Goal: Information Seeking & Learning: Learn about a topic

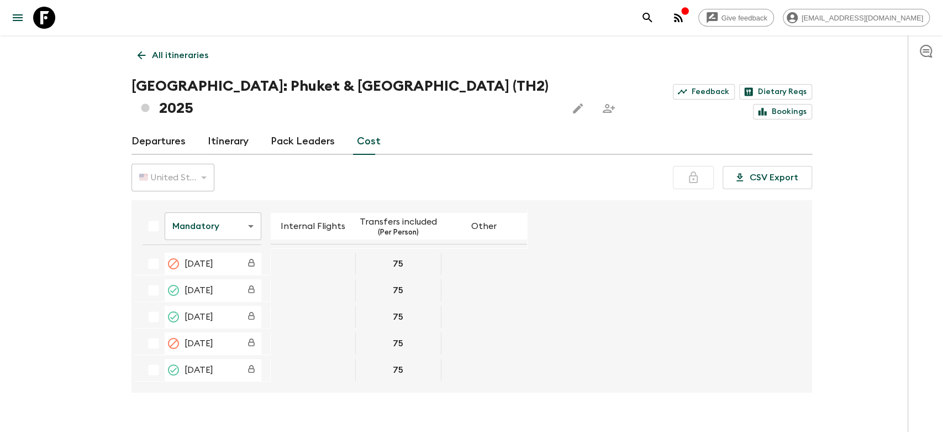
scroll to position [638, 0]
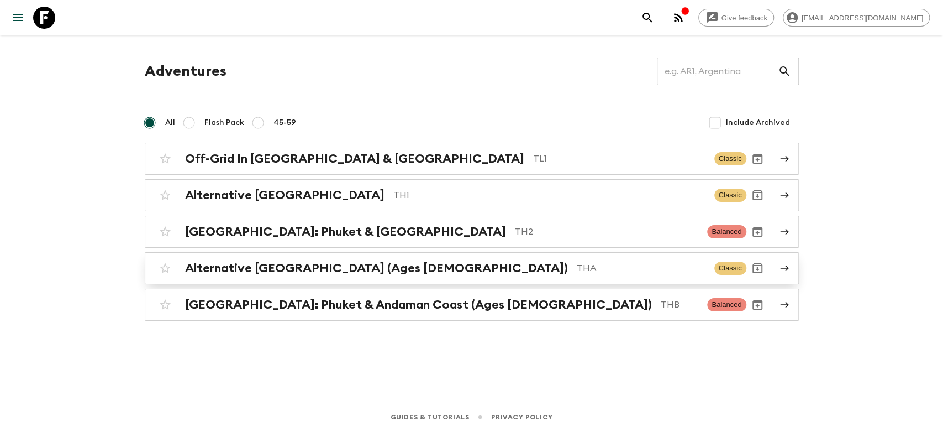
click at [276, 261] on h2 "Alternative [GEOGRAPHIC_DATA] (Ages [DEMOGRAPHIC_DATA])" at bounding box center [376, 268] width 383 height 14
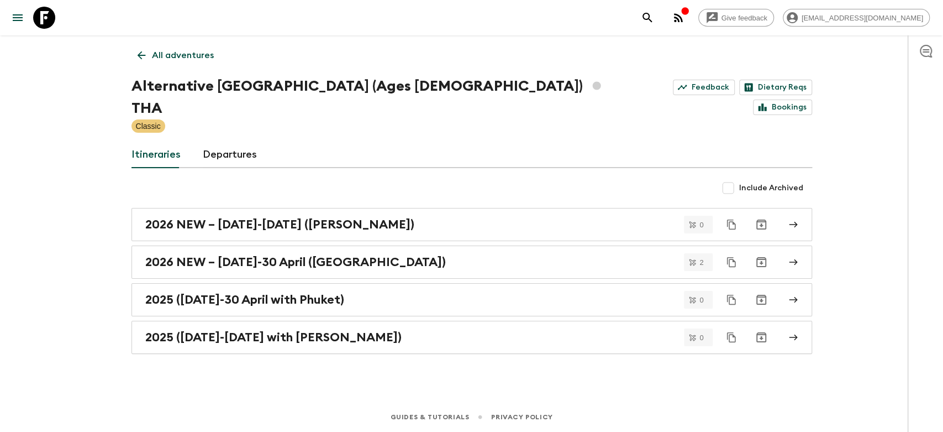
click at [135, 51] on icon at bounding box center [141, 55] width 12 height 12
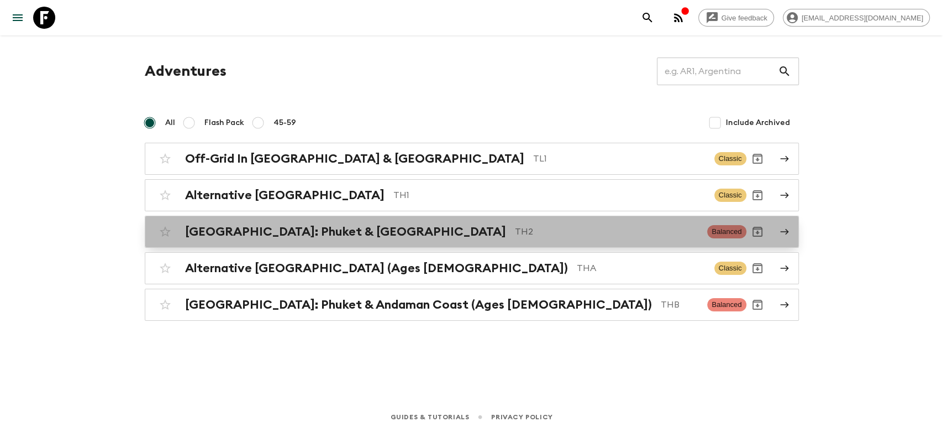
click at [254, 229] on h2 "[GEOGRAPHIC_DATA]: Phuket & [GEOGRAPHIC_DATA]" at bounding box center [345, 231] width 321 height 14
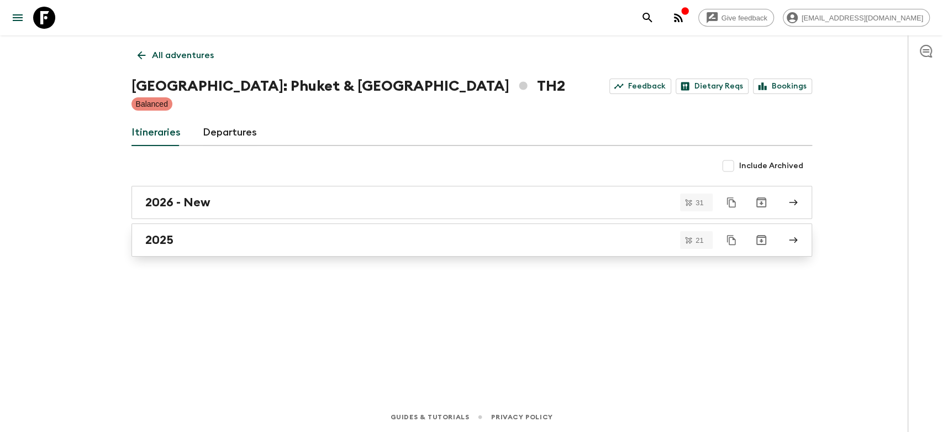
click at [198, 238] on div "2025" at bounding box center [461, 240] width 632 height 14
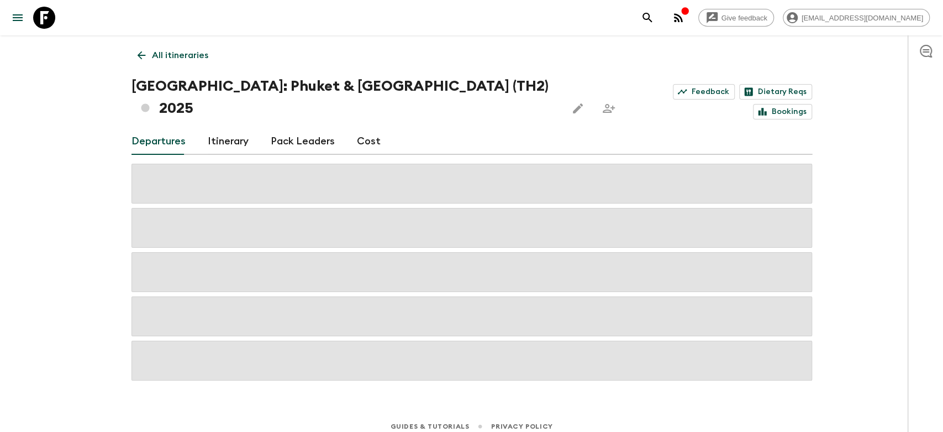
click at [363, 128] on link "Cost" at bounding box center [369, 141] width 24 height 27
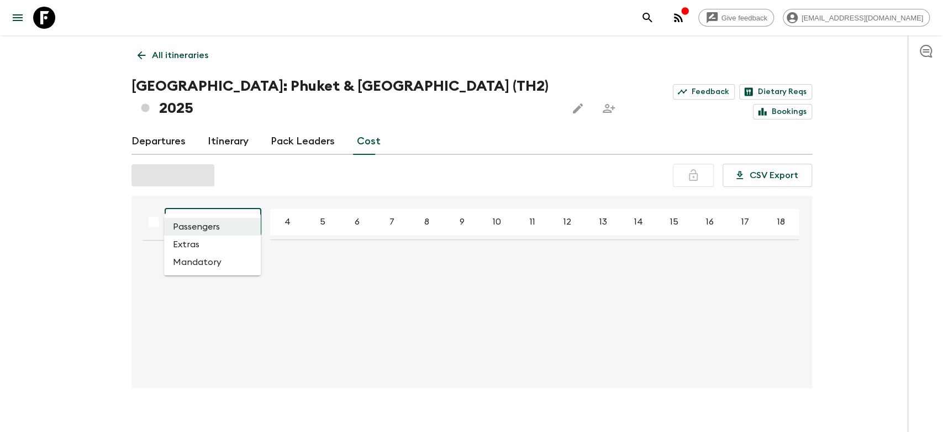
click at [215, 204] on body "Give feedback [EMAIL_ADDRESS][DOMAIN_NAME] All itineraries [GEOGRAPHIC_DATA]: […" at bounding box center [471, 224] width 943 height 449
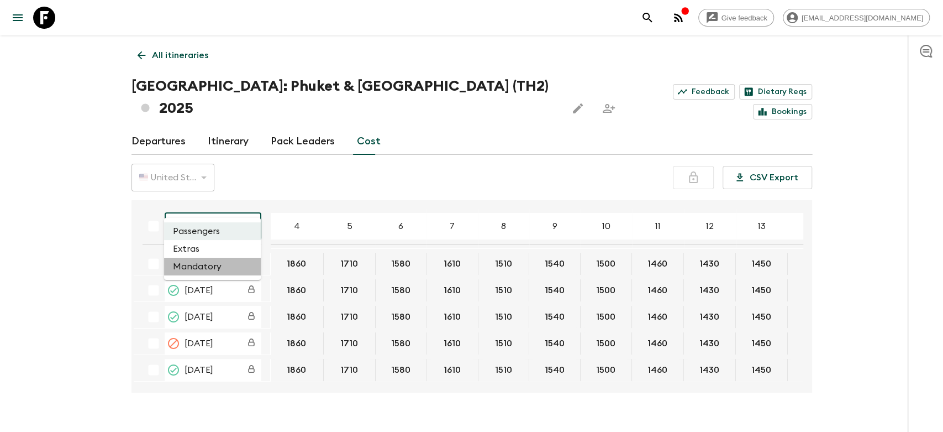
click at [199, 265] on li "Mandatory" at bounding box center [212, 267] width 97 height 18
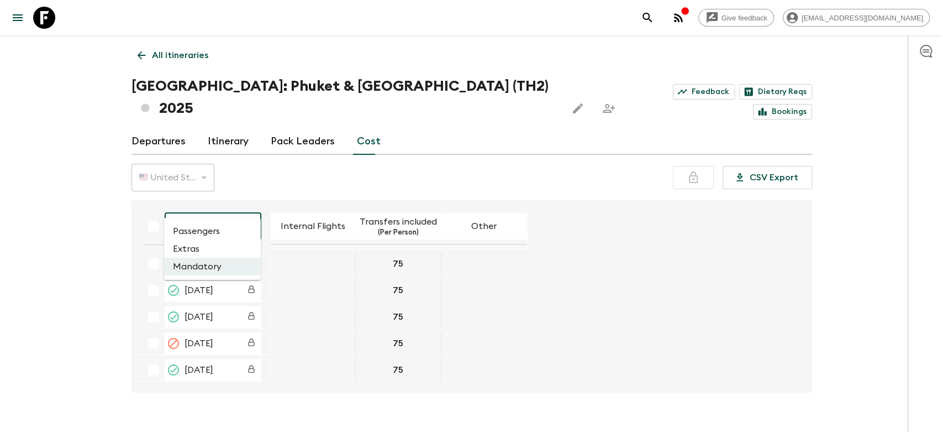
drag, startPoint x: 223, startPoint y: 204, endPoint x: 155, endPoint y: 204, distance: 68.5
click at [155, 204] on body "Give feedback [EMAIL_ADDRESS][DOMAIN_NAME] All itineraries [GEOGRAPHIC_DATA]: […" at bounding box center [471, 226] width 943 height 453
click at [306, 158] on div at bounding box center [471, 216] width 943 height 432
